Goal: Task Accomplishment & Management: Use online tool/utility

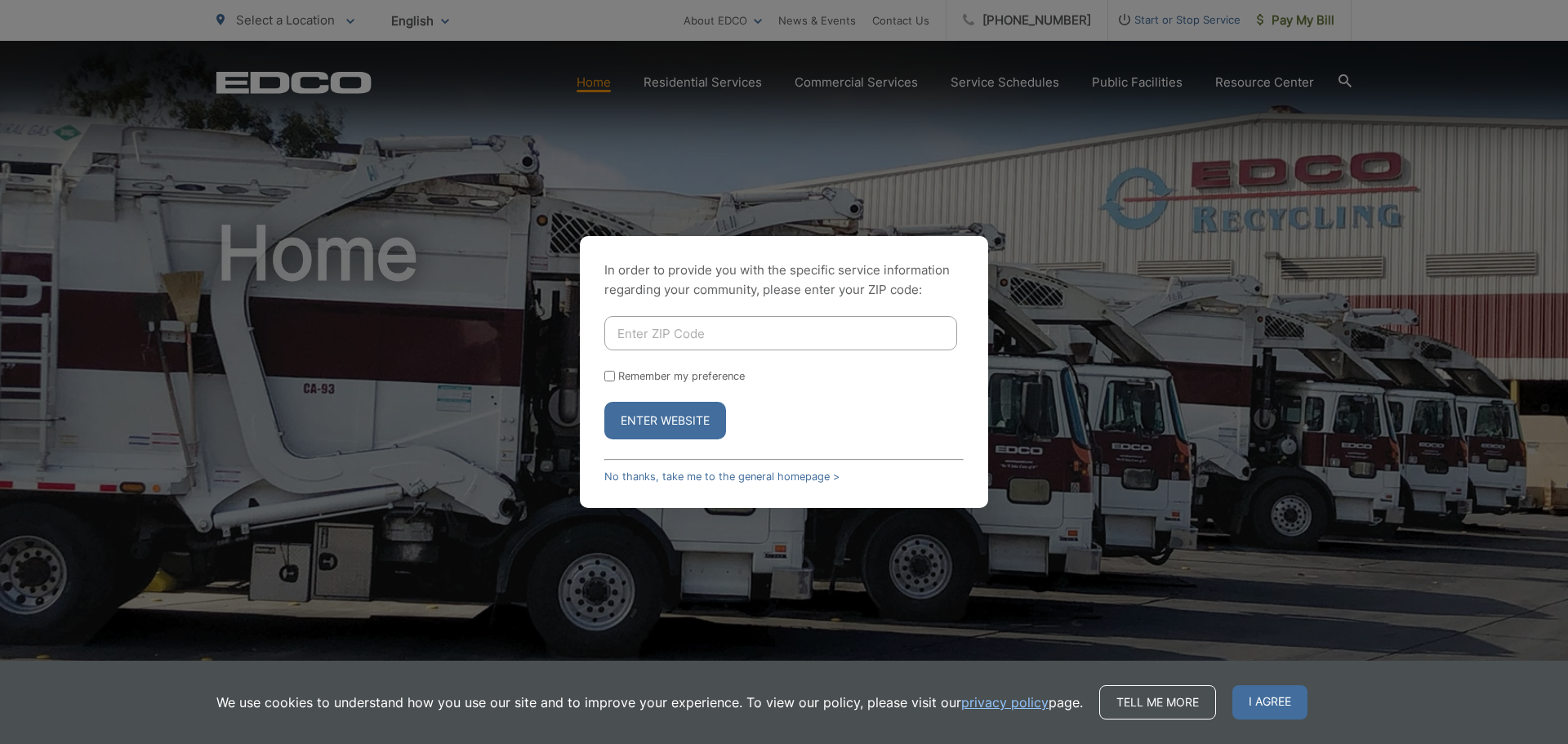
click at [741, 331] on input "Enter ZIP Code" at bounding box center [780, 332] width 353 height 34
type input "92122"
click at [655, 414] on button "Enter Website" at bounding box center [665, 420] width 122 height 37
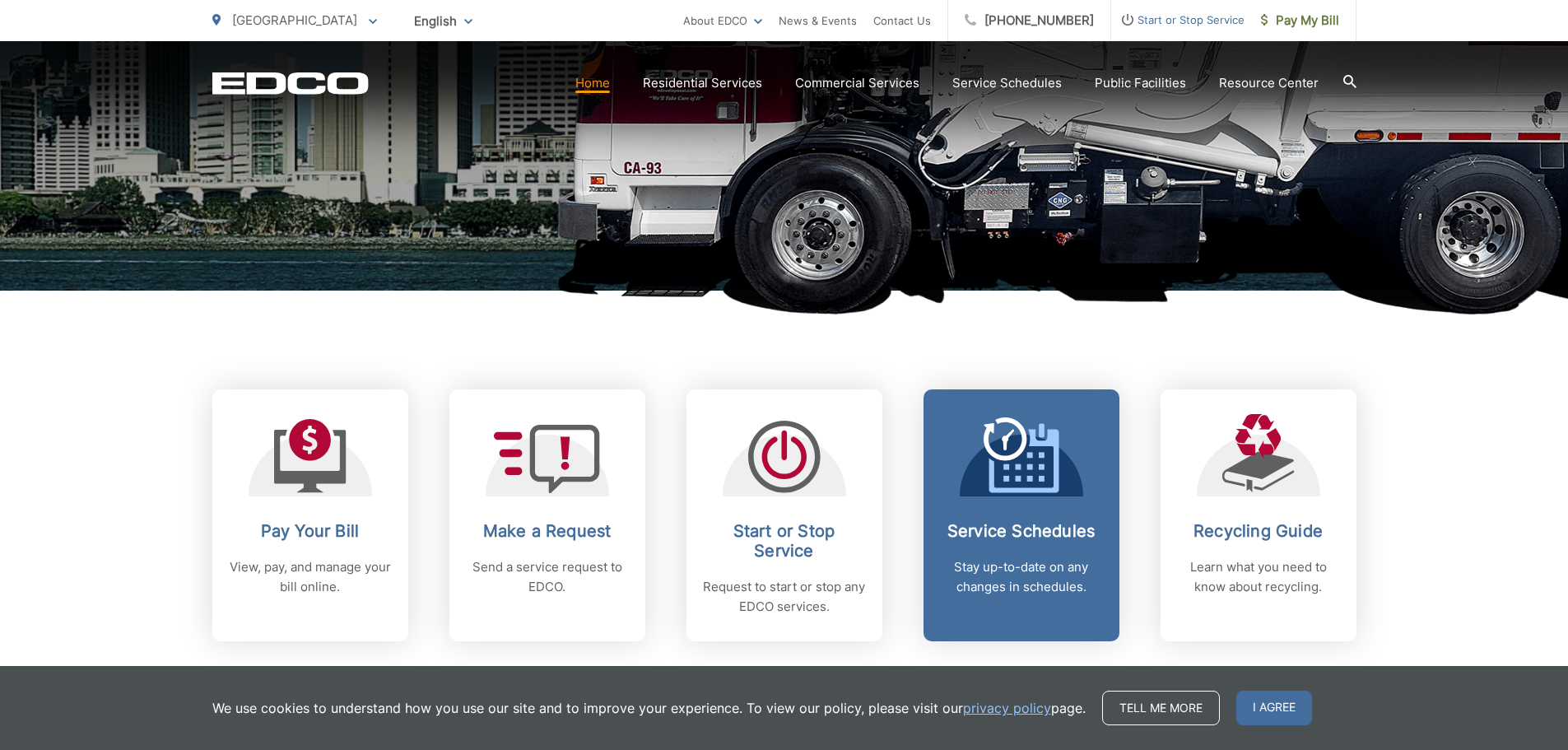
scroll to position [576, 0]
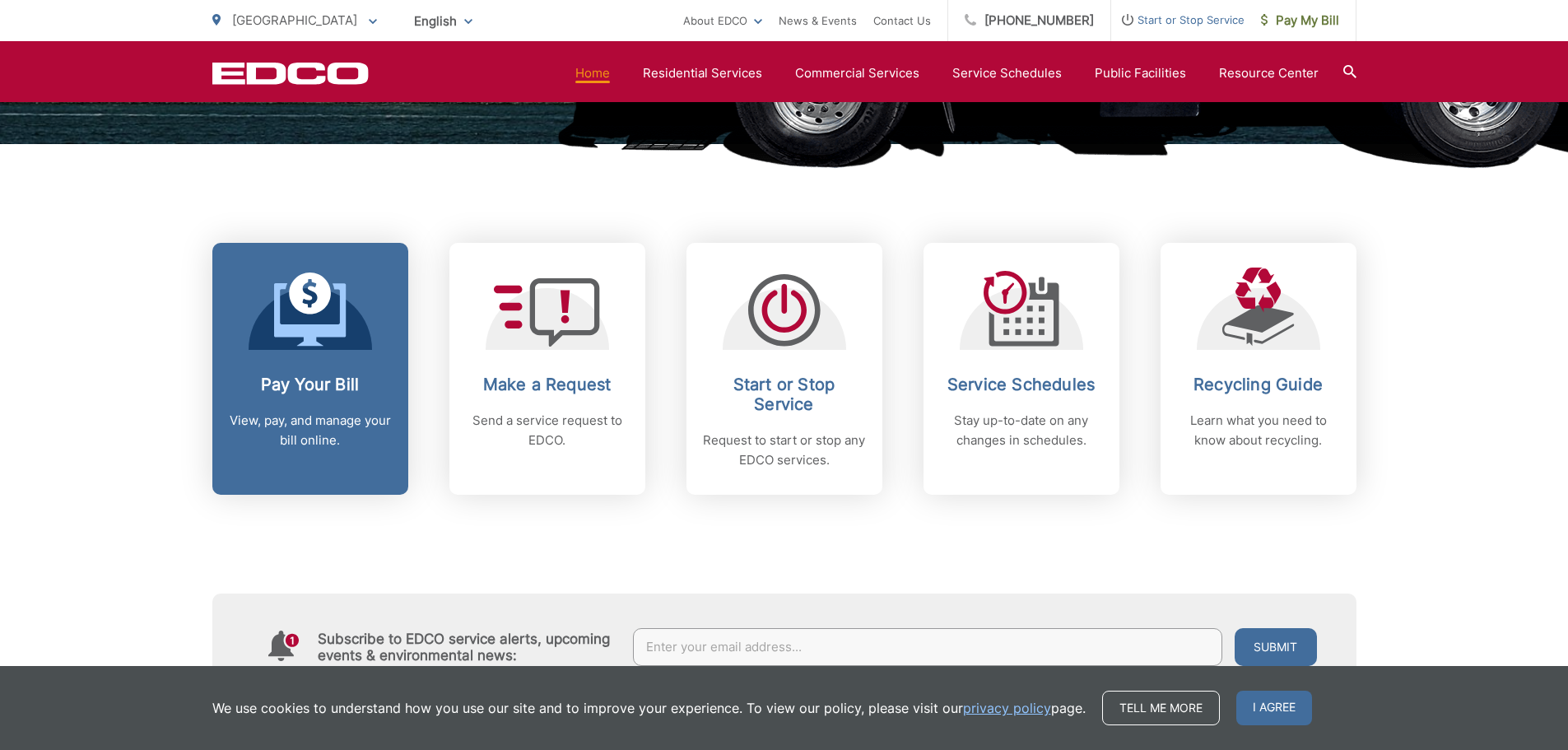
click at [356, 332] on div at bounding box center [310, 308] width 123 height 82
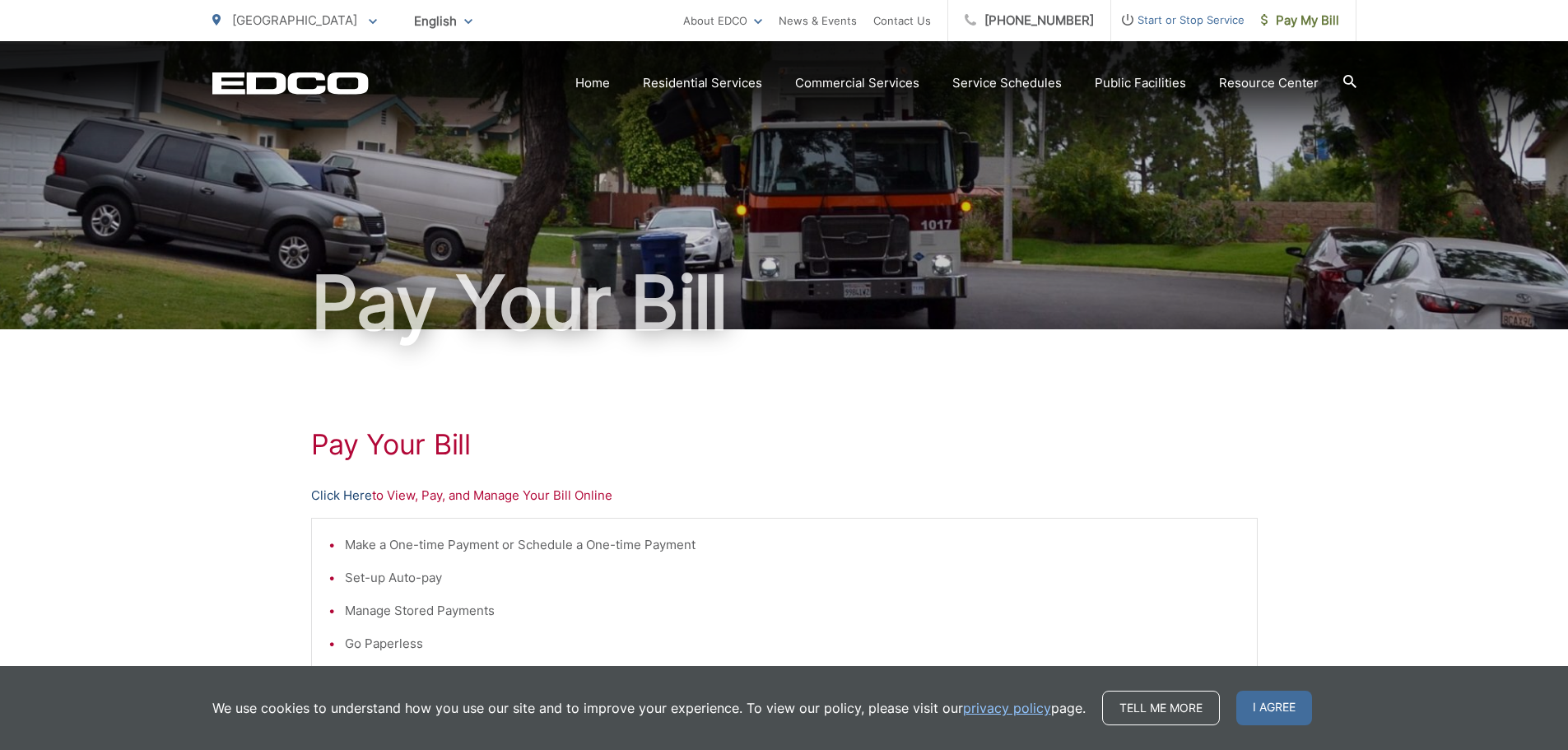
click at [338, 499] on link "Click Here" at bounding box center [341, 496] width 61 height 20
